Goal: Task Accomplishment & Management: Manage account settings

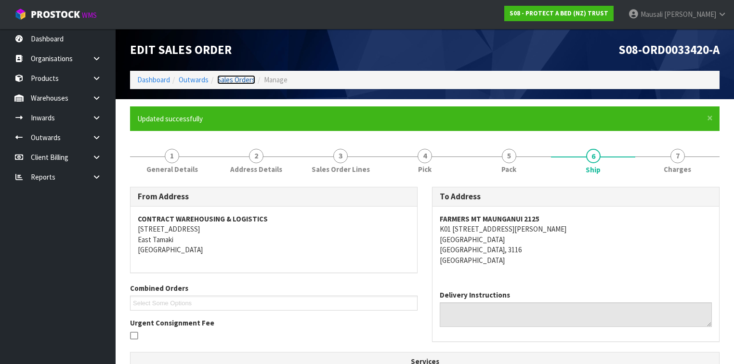
click at [234, 78] on link "Sales Orders" at bounding box center [236, 79] width 38 height 9
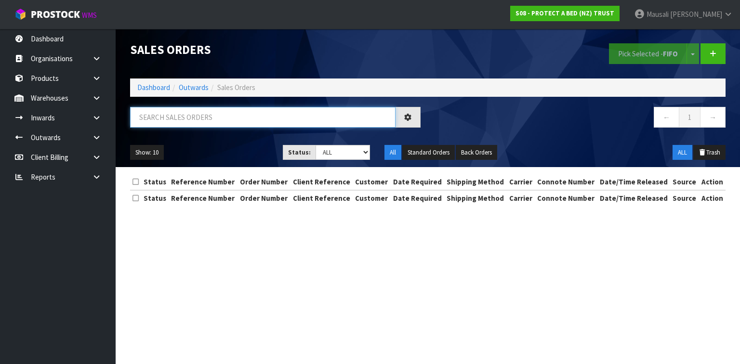
click at [154, 117] on input "text" at bounding box center [262, 117] width 265 height 21
type input "JOB-0412760"
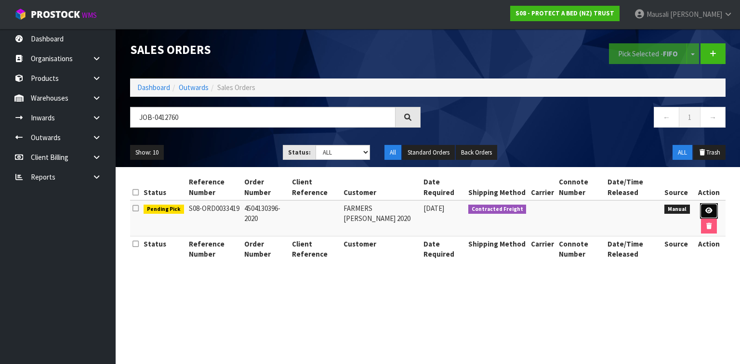
click at [709, 208] on icon at bounding box center [708, 211] width 7 height 6
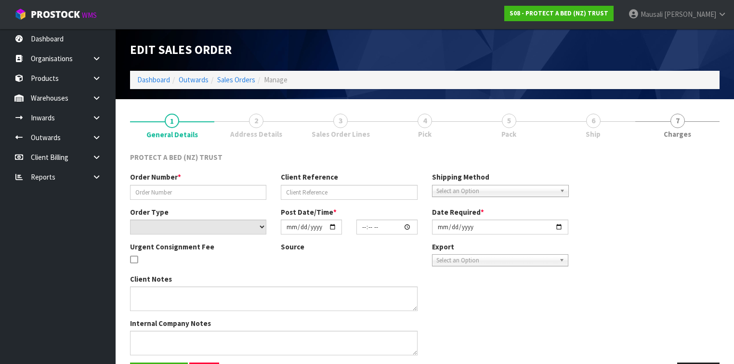
type input "4504130396-2020"
select select "number:0"
type input "[DATE]"
type input "09:09:00.000"
type input "[DATE]"
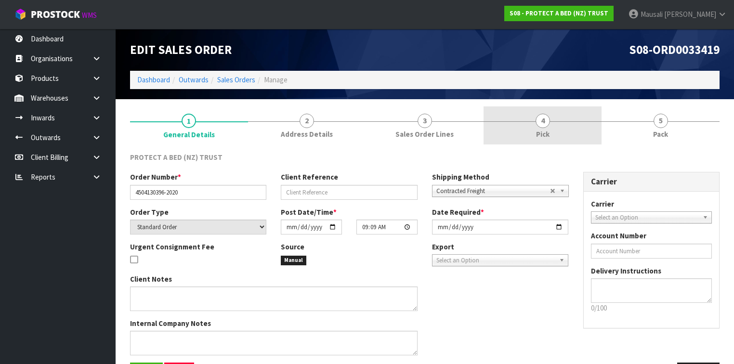
click at [558, 137] on link "4 Pick" at bounding box center [543, 125] width 118 height 38
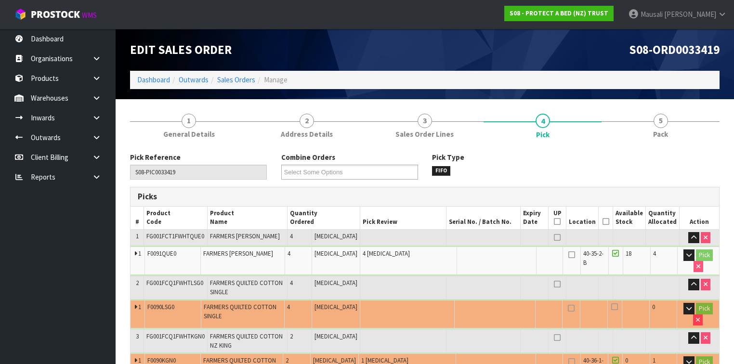
click at [607, 222] on icon at bounding box center [605, 222] width 7 height 0
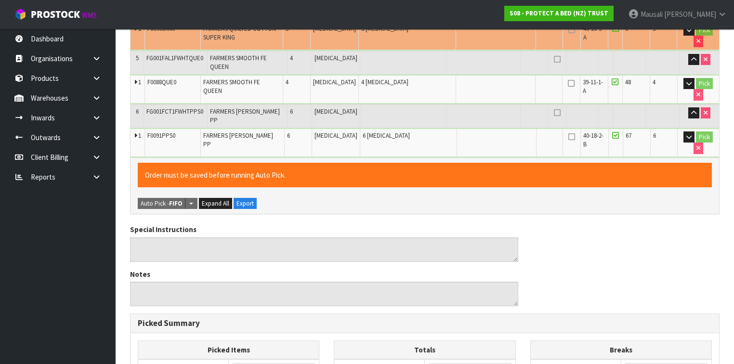
scroll to position [578, 0]
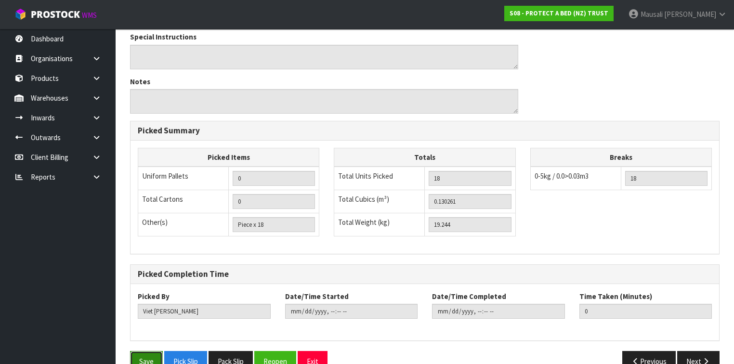
click at [147, 351] on button "Save" at bounding box center [146, 361] width 33 height 21
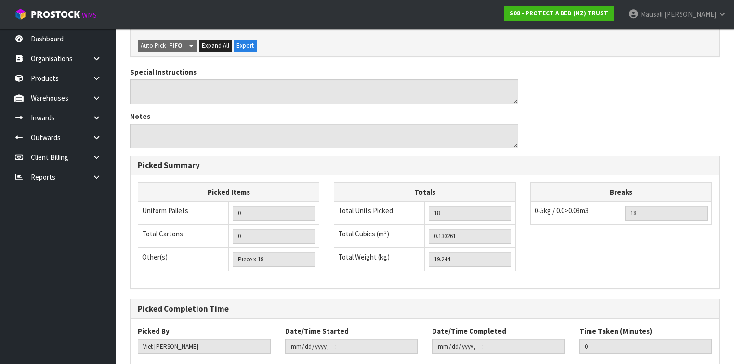
scroll to position [0, 0]
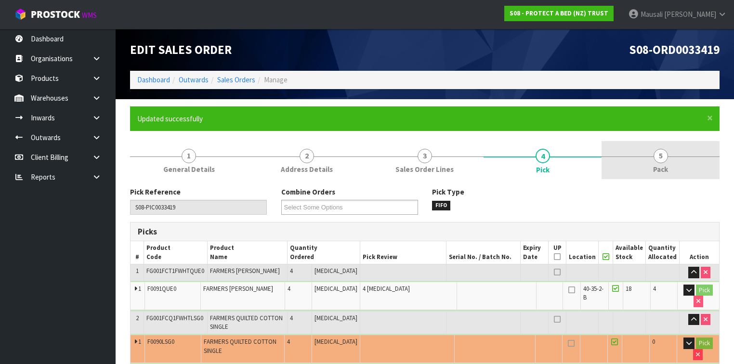
click at [654, 154] on span "5" at bounding box center [661, 156] width 14 height 14
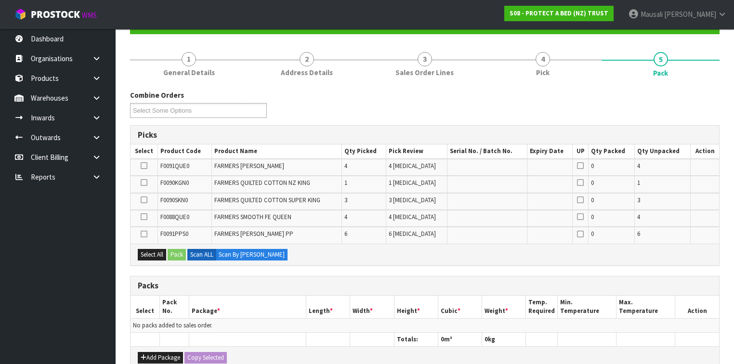
scroll to position [154, 0]
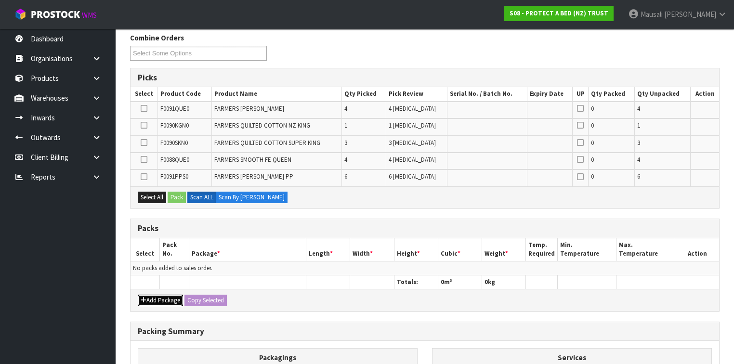
click at [158, 299] on button "Add Package" at bounding box center [160, 301] width 45 height 12
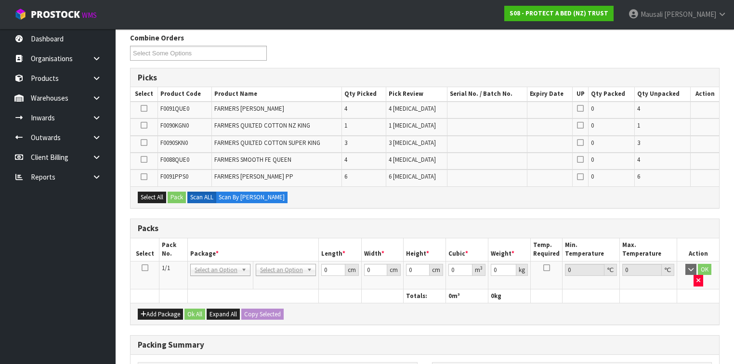
click at [146, 268] on icon at bounding box center [145, 268] width 7 height 0
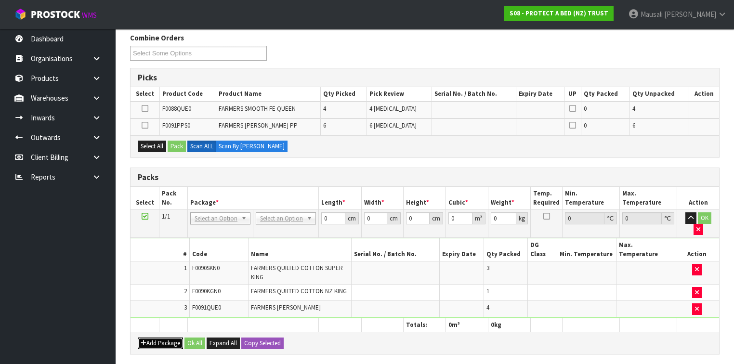
click at [157, 338] on button "Add Package" at bounding box center [160, 344] width 45 height 12
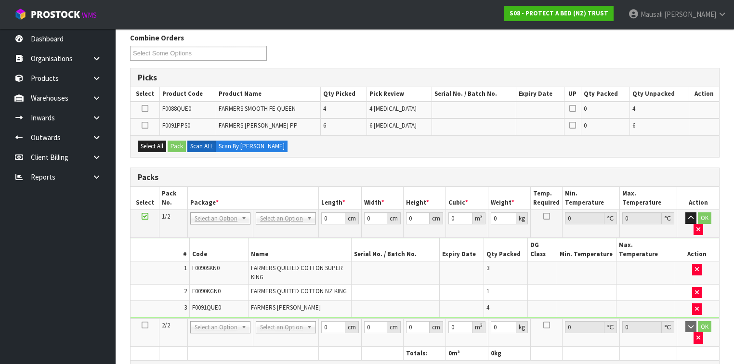
click at [145, 325] on icon at bounding box center [145, 325] width 7 height 0
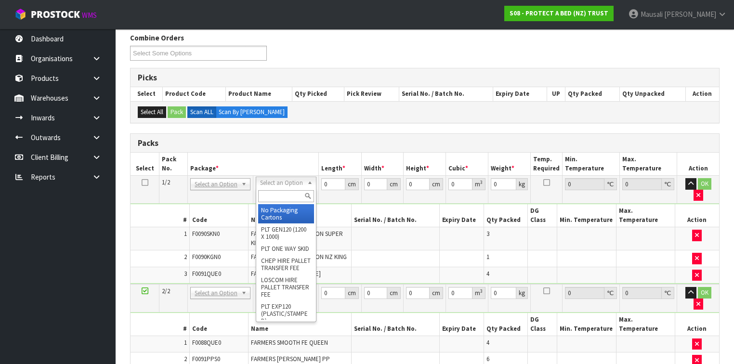
drag, startPoint x: 276, startPoint y: 181, endPoint x: 281, endPoint y: 194, distance: 14.0
click at [281, 195] on input "text" at bounding box center [285, 196] width 55 height 12
type input "OC"
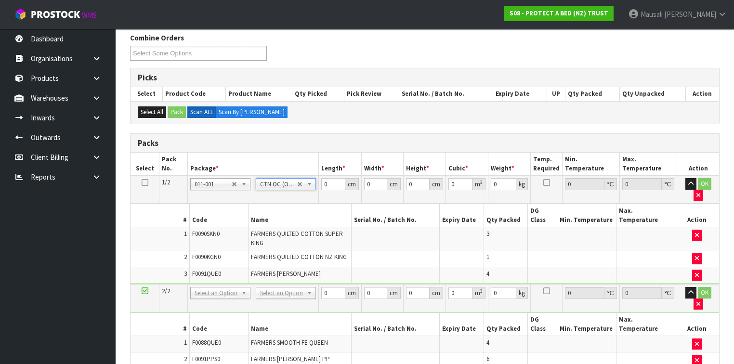
type input "10.814"
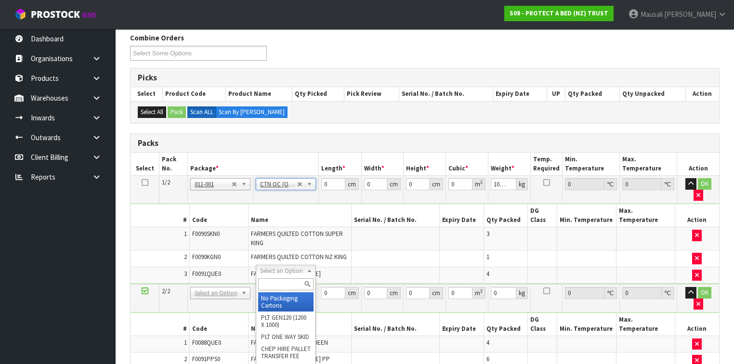
drag, startPoint x: 291, startPoint y: 272, endPoint x: 270, endPoint y: 288, distance: 26.2
click at [261, 288] on input "text" at bounding box center [285, 284] width 55 height 12
type input "OC"
type input "2"
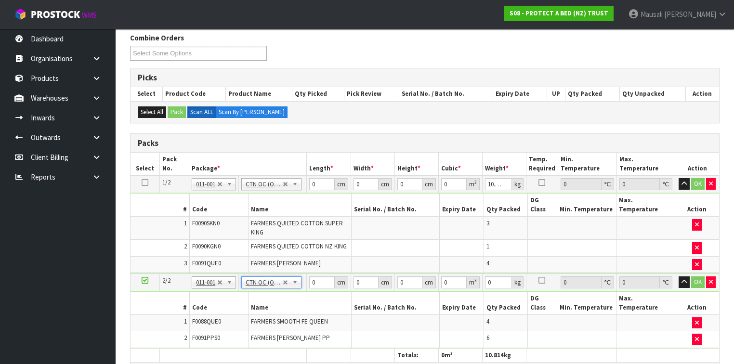
type input "8.43"
drag, startPoint x: 317, startPoint y: 183, endPoint x: 311, endPoint y: 184, distance: 6.1
click at [311, 184] on input "0" at bounding box center [321, 184] width 25 height 12
type input "57"
type input "49"
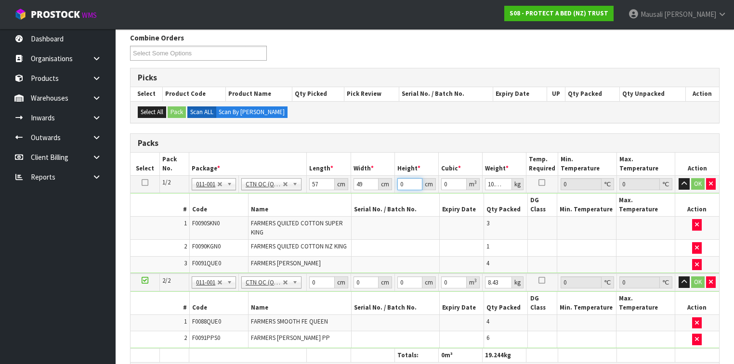
type input "3"
type input "0.008379"
type input "32"
type input "0.089376"
type input "32"
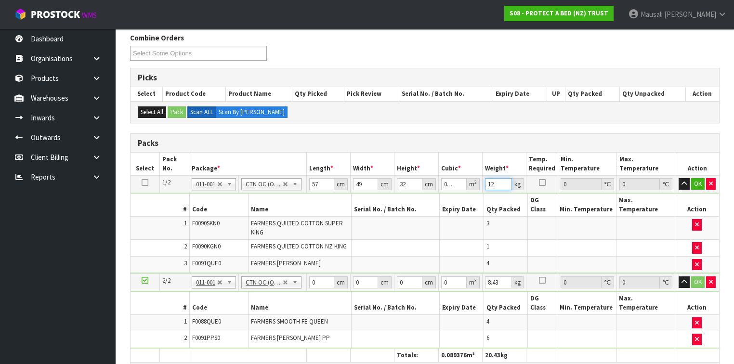
type input "12"
type input "58"
type input "40"
type input "3"
type input "0.00696"
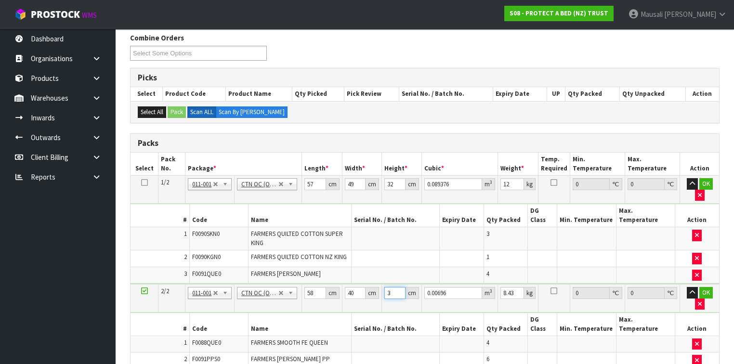
type input "32"
type input "0.07424"
type input "32"
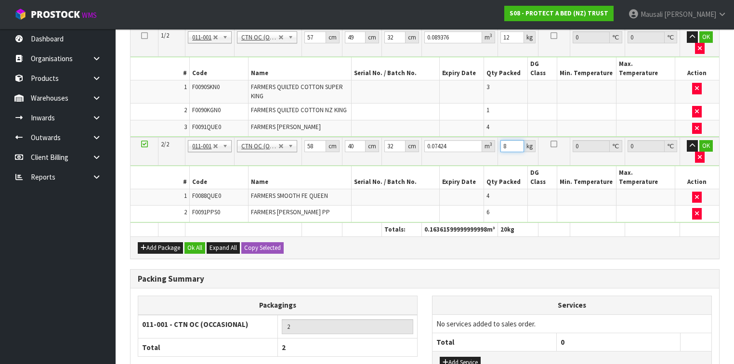
scroll to position [354, 0]
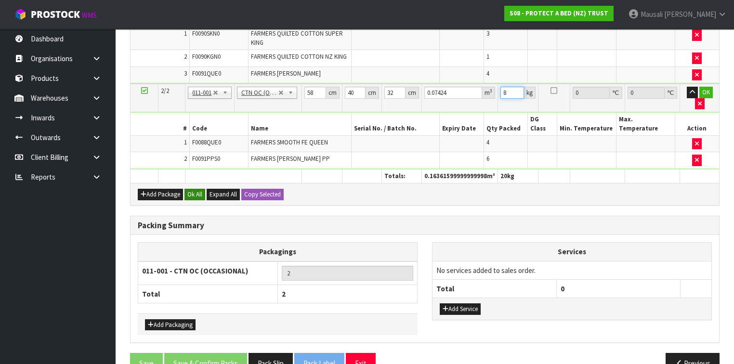
type input "8"
click at [196, 189] on button "Ok All" at bounding box center [194, 195] width 21 height 12
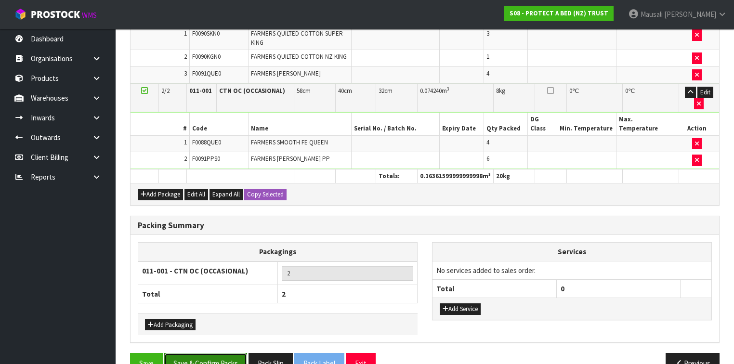
click at [216, 353] on button "Save & Confirm Packs" at bounding box center [205, 363] width 83 height 21
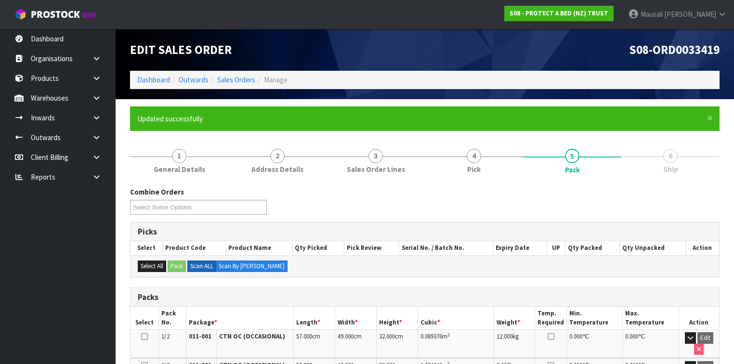
scroll to position [216, 0]
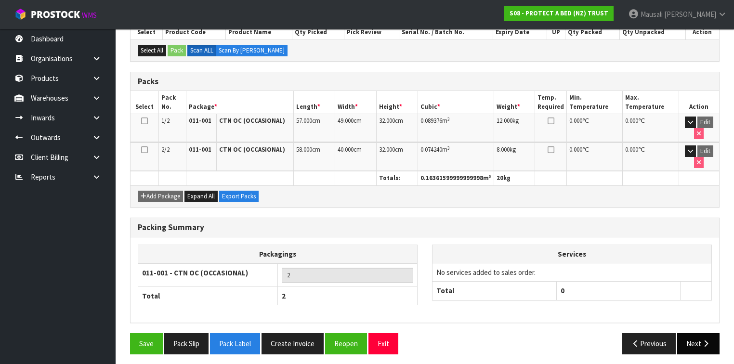
click at [701, 340] on icon "button" at bounding box center [705, 343] width 9 height 7
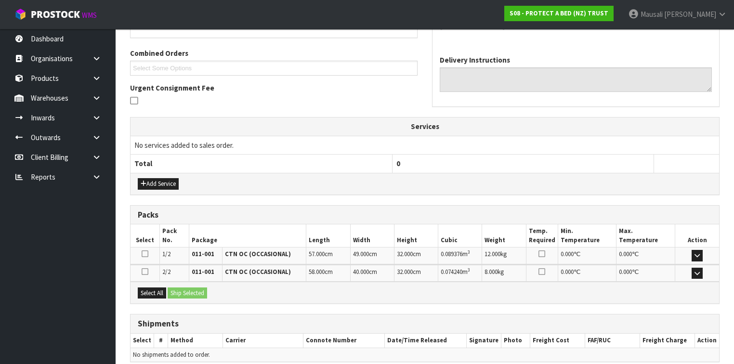
scroll to position [275, 0]
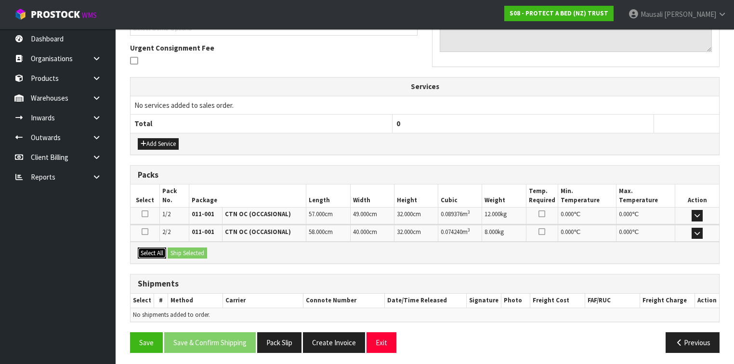
click at [154, 248] on button "Select All" at bounding box center [152, 254] width 28 height 12
drag, startPoint x: 183, startPoint y: 246, endPoint x: 193, endPoint y: 268, distance: 24.8
click at [183, 248] on button "Ship Selected" at bounding box center [187, 254] width 39 height 12
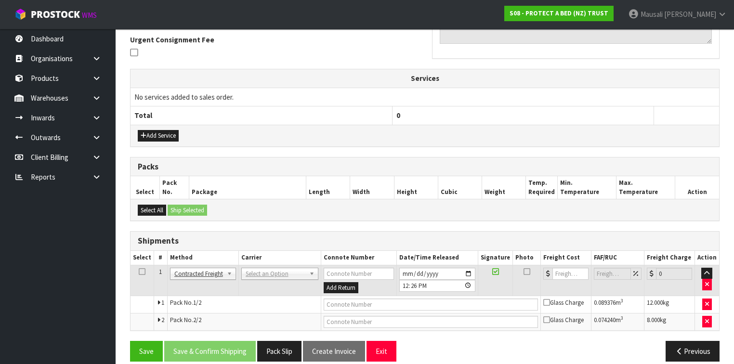
scroll to position [292, 0]
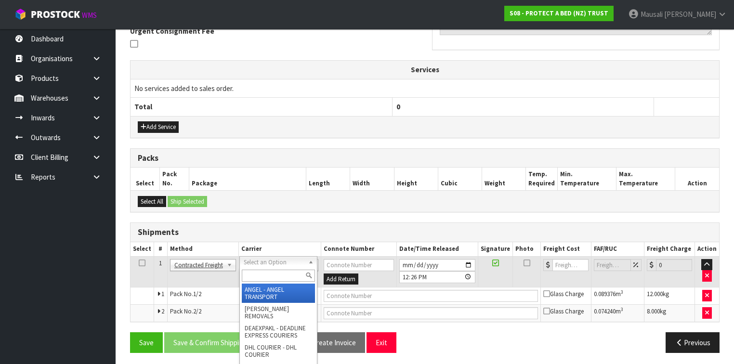
click at [265, 271] on input "text" at bounding box center [278, 276] width 73 height 12
type input "NZP"
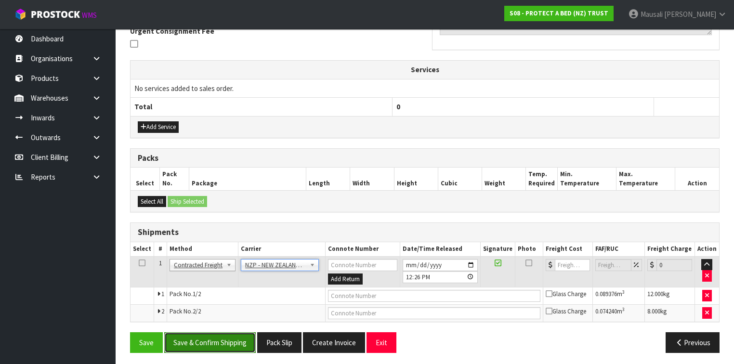
click at [212, 332] on button "Save & Confirm Shipping" at bounding box center [210, 342] width 92 height 21
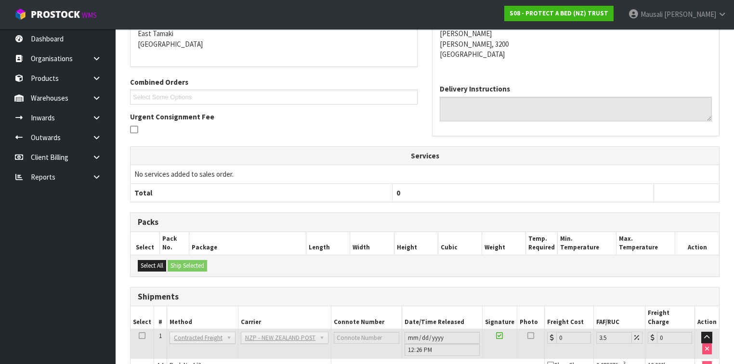
scroll to position [277, 0]
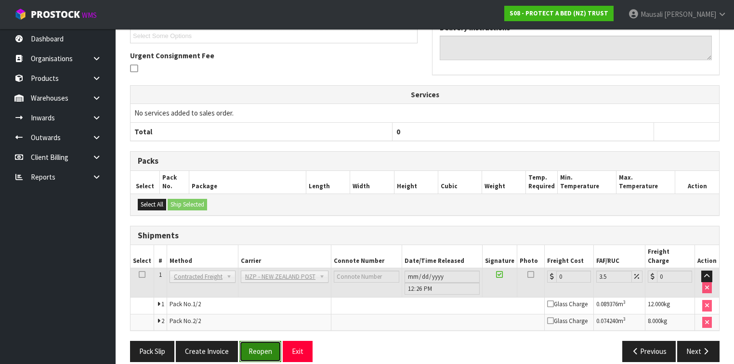
click at [262, 341] on button "Reopen" at bounding box center [260, 351] width 42 height 21
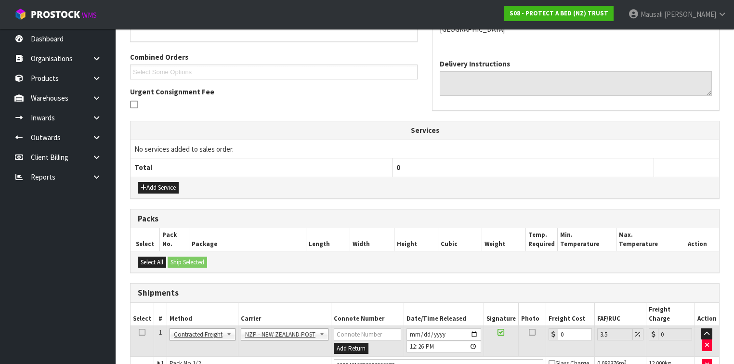
scroll to position [301, 0]
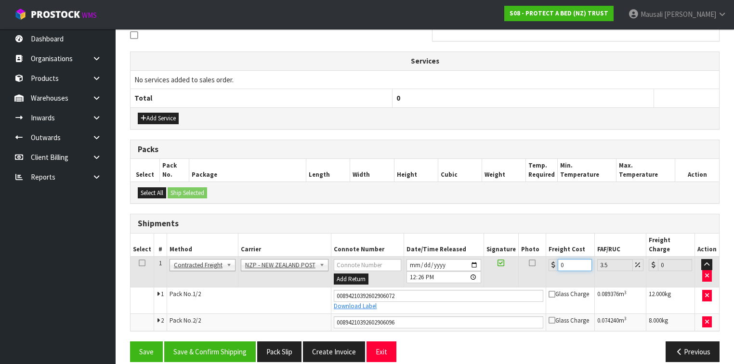
drag, startPoint x: 564, startPoint y: 252, endPoint x: 551, endPoint y: 257, distance: 14.3
click at [551, 259] on div "0" at bounding box center [570, 265] width 43 height 12
type input "1"
type input "1.03"
type input "15"
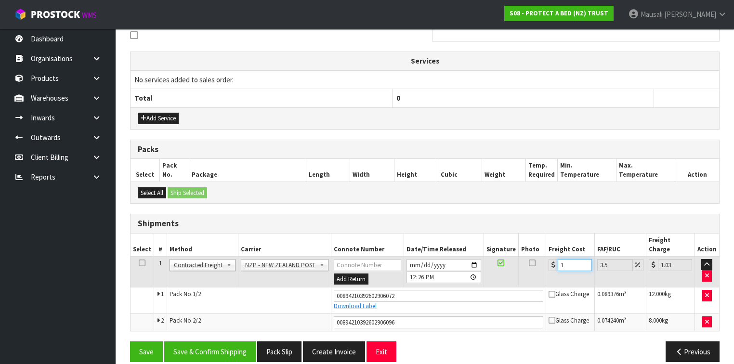
type input "15.52"
type input "15.8"
type input "16.35"
type input "15.83"
type input "16.38"
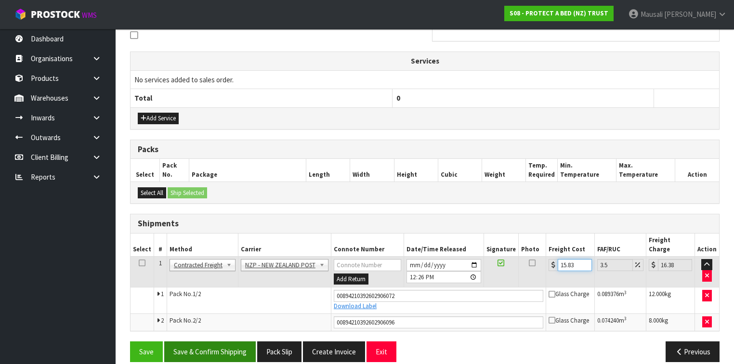
type input "15.83"
click at [204, 341] on button "Save & Confirm Shipping" at bounding box center [210, 351] width 92 height 21
